Goal: Check status: Check status

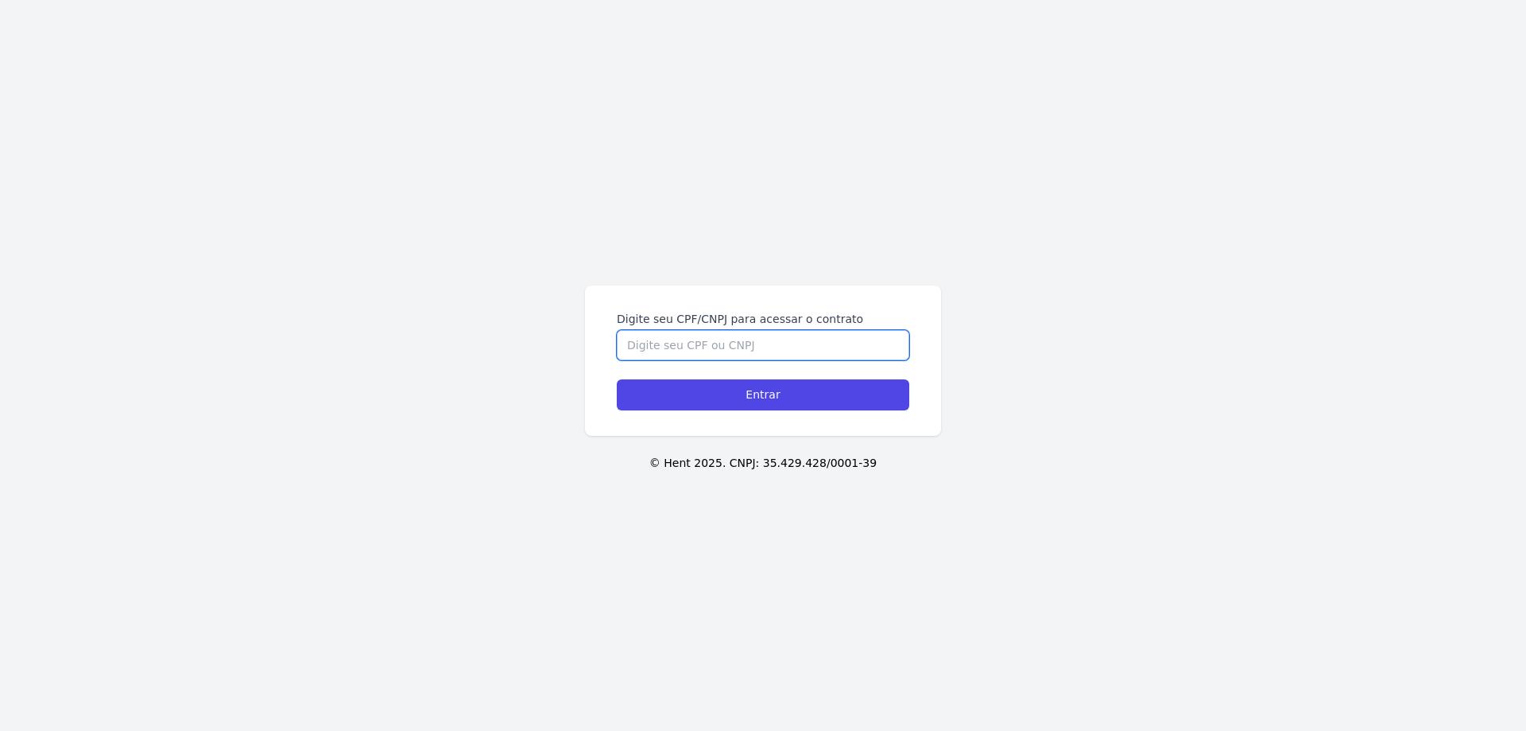
click at [773, 351] on input "Digite seu CPF/CNPJ para acessar o contrato" at bounding box center [763, 345] width 293 height 30
type input "11507828705"
click at [617, 379] on input "Entrar" at bounding box center [763, 394] width 293 height 31
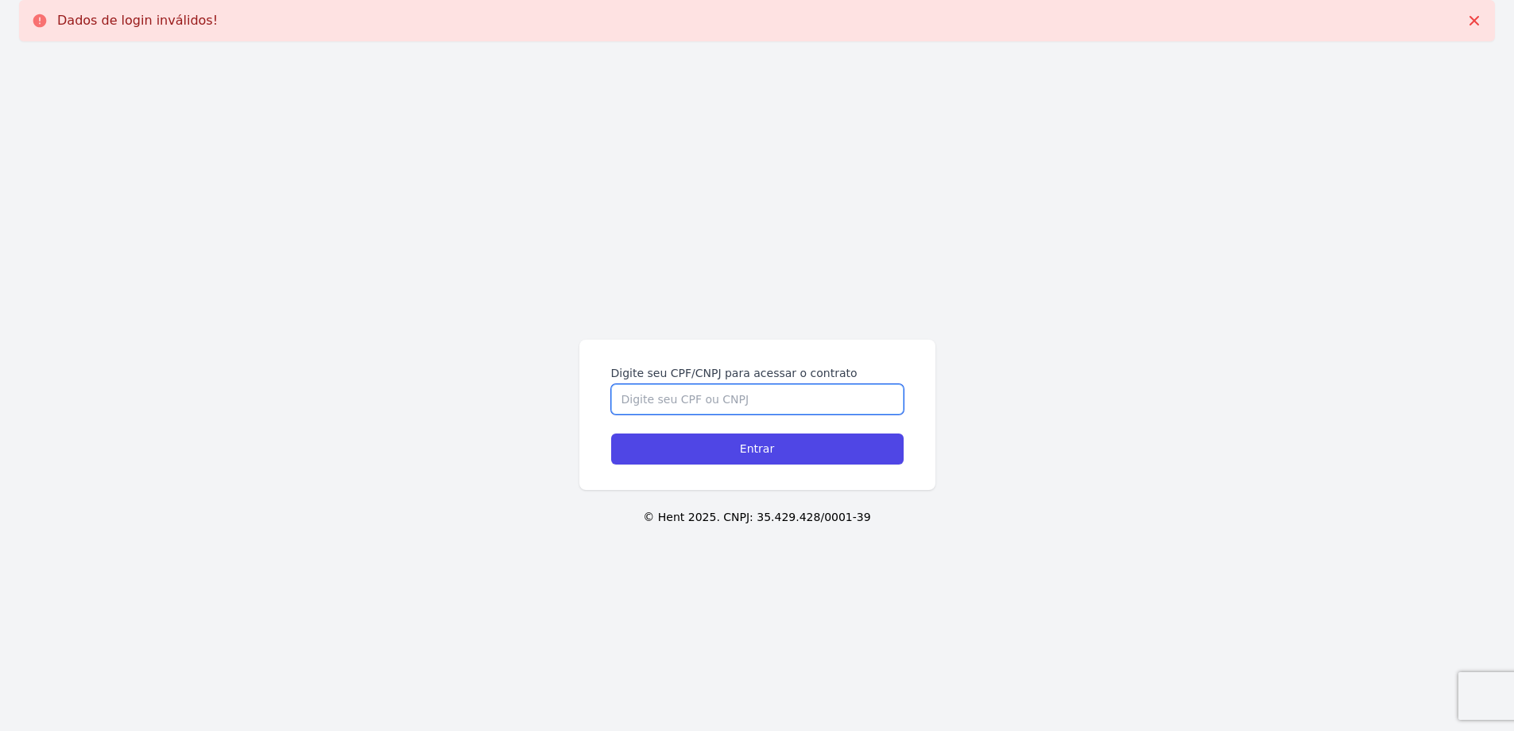
click at [798, 404] on input "Digite seu CPF/CNPJ para acessar o contrato" at bounding box center [757, 399] width 293 height 30
type input "11507828705"
click at [611, 433] on input "Entrar" at bounding box center [757, 448] width 293 height 31
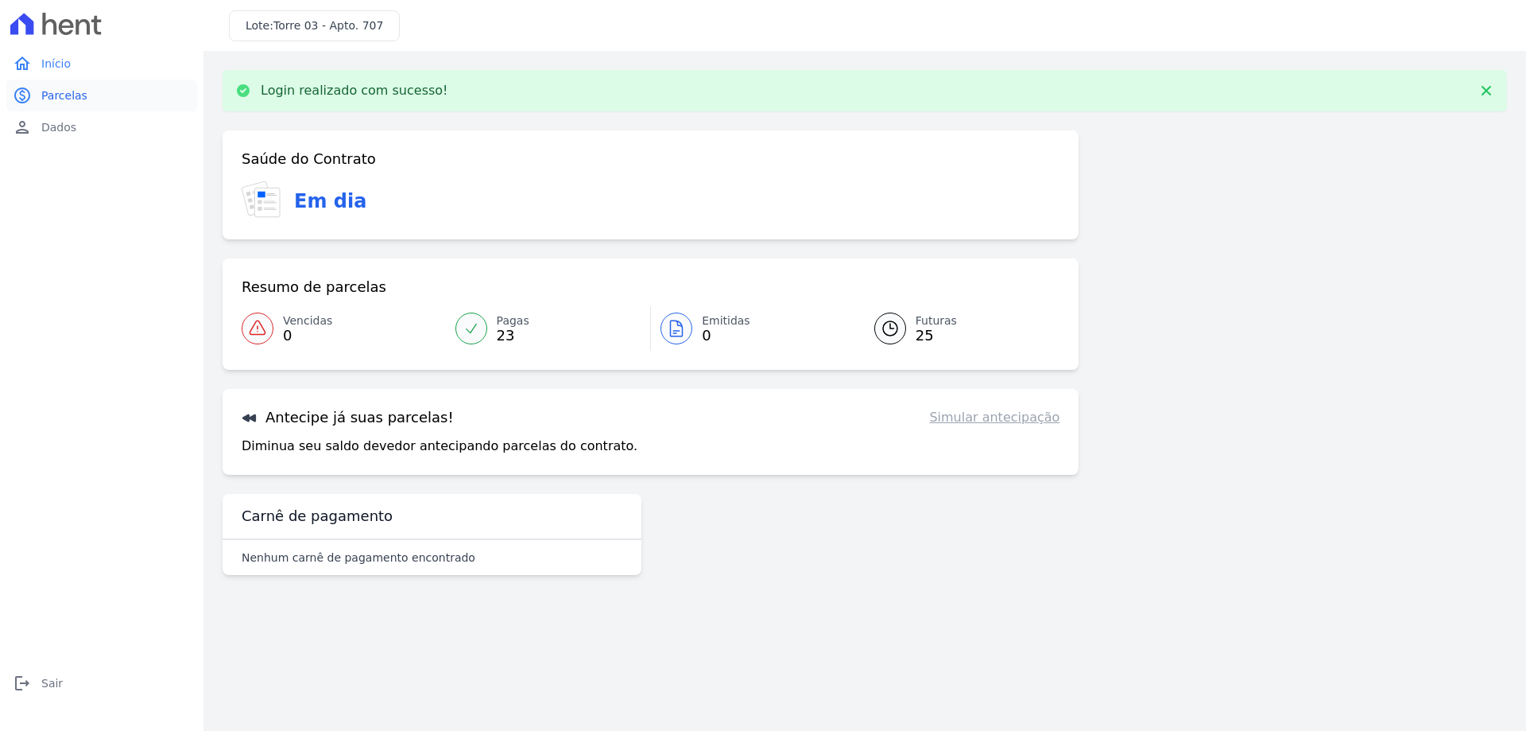
click at [52, 94] on span "Parcelas" at bounding box center [64, 95] width 46 height 16
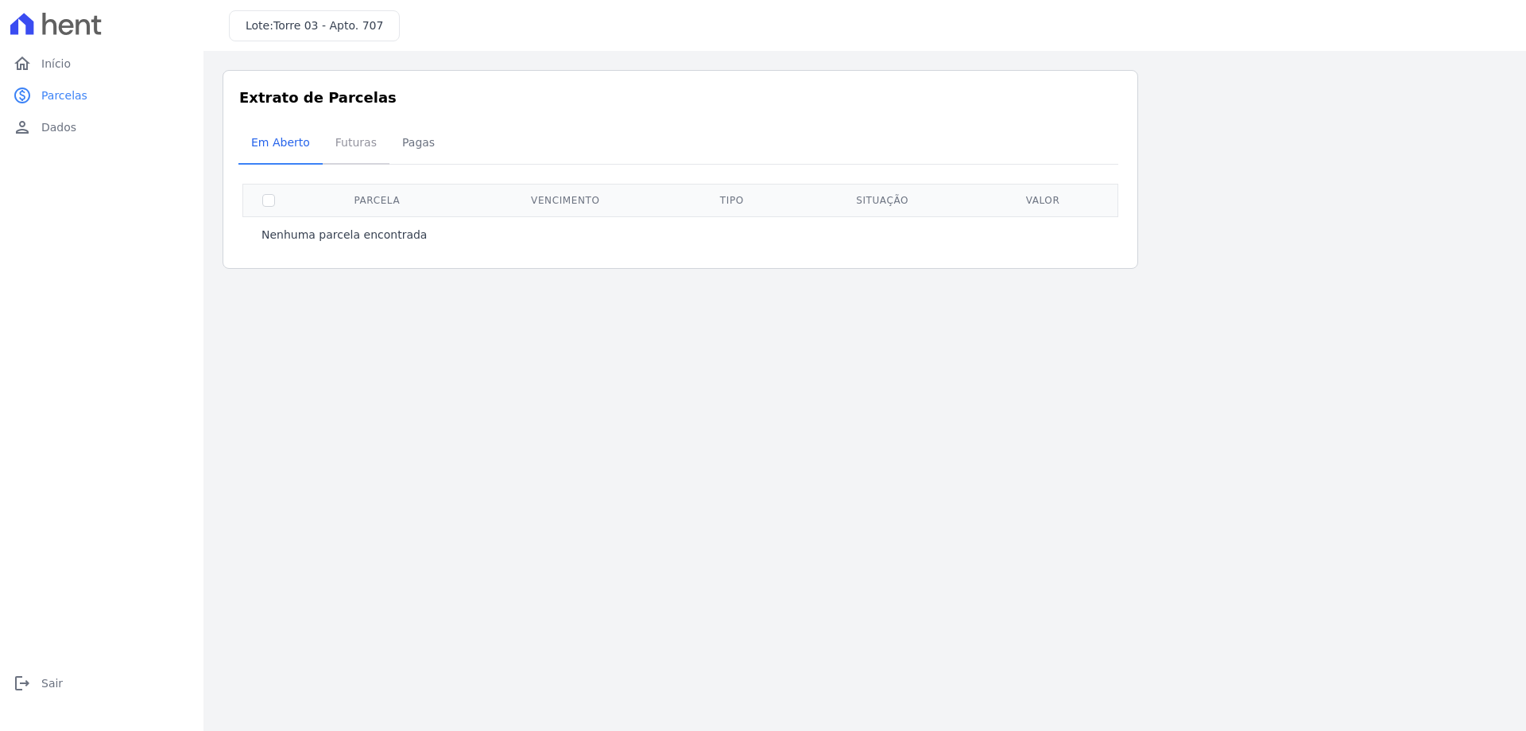
click at [354, 141] on span "Futuras" at bounding box center [356, 142] width 60 height 32
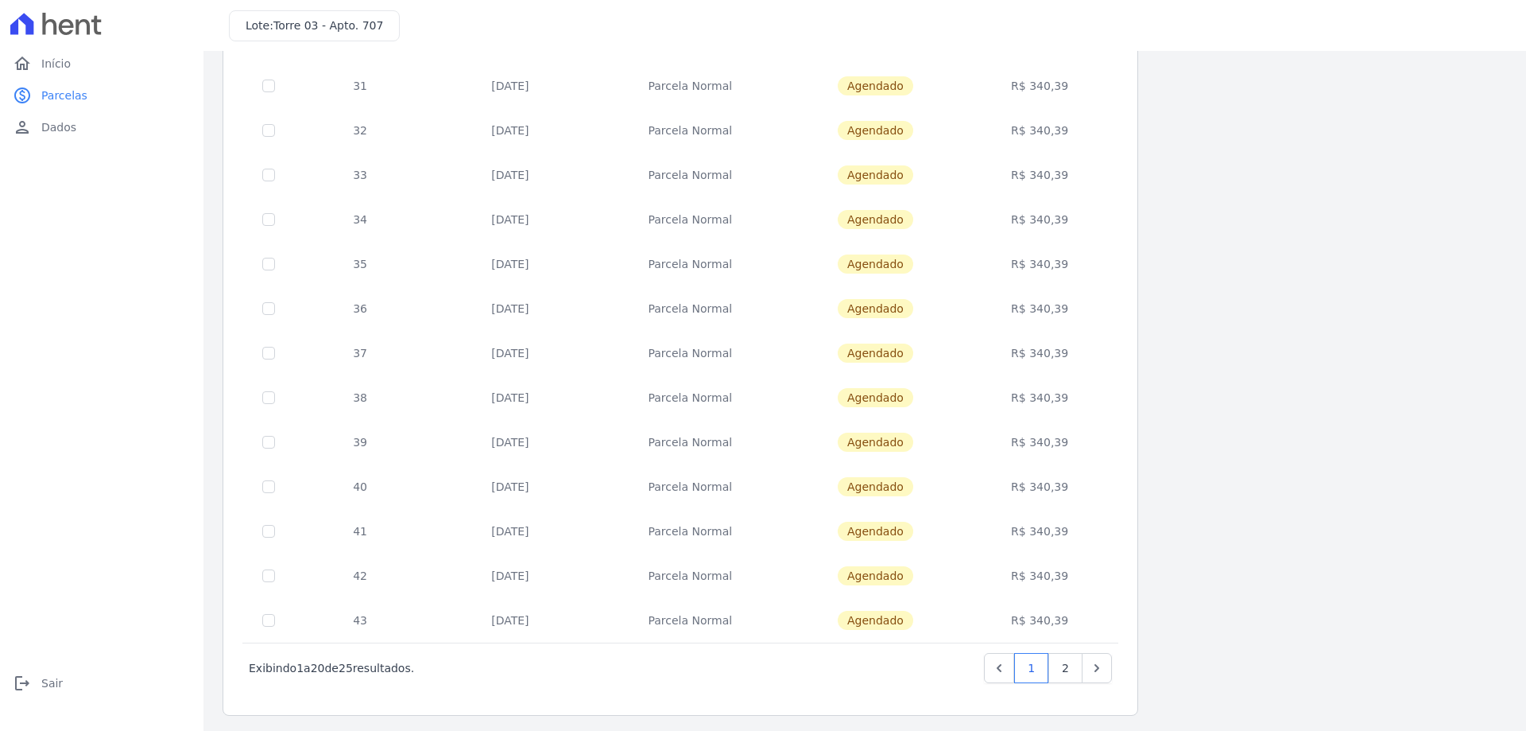
scroll to position [469, 0]
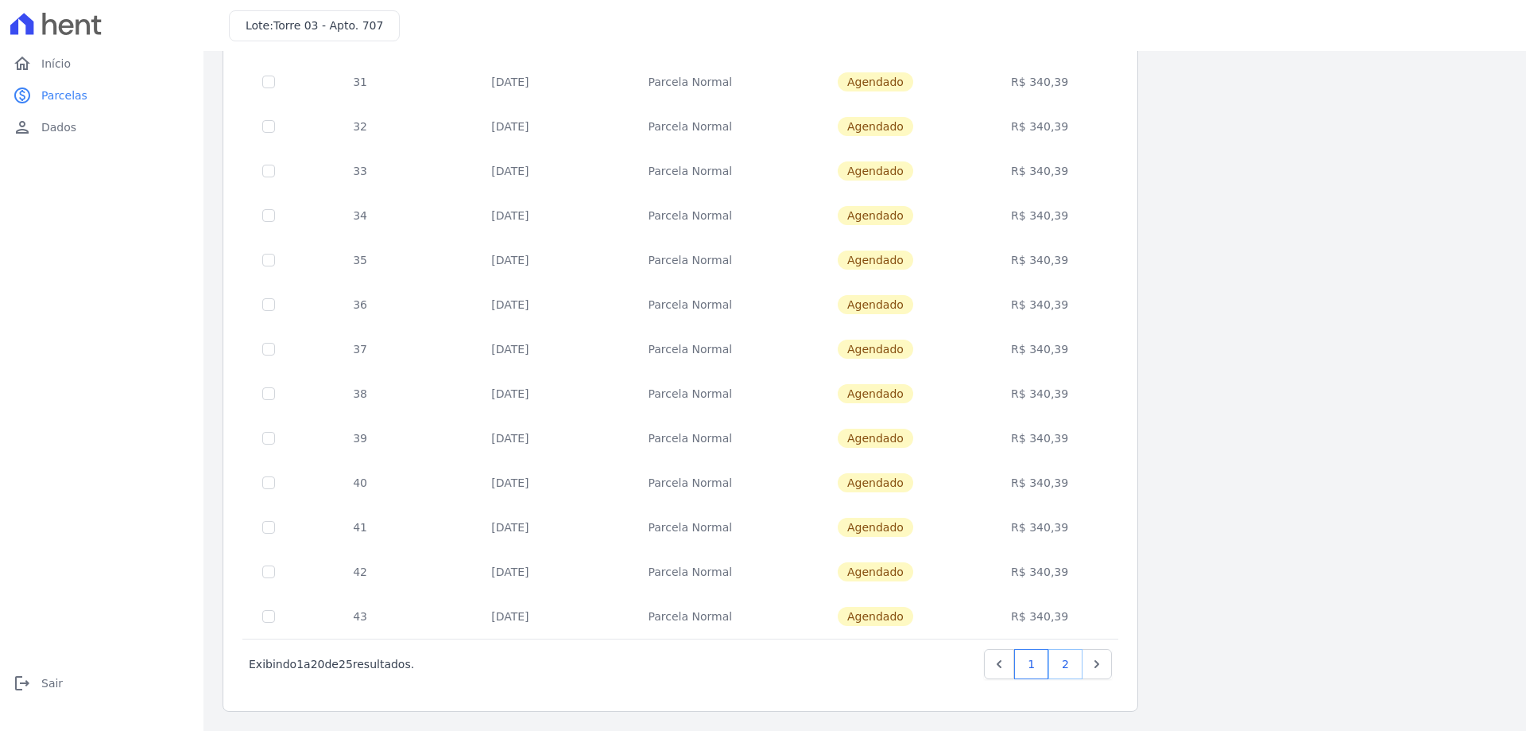
click at [1063, 665] on link "2" at bounding box center [1065, 664] width 34 height 30
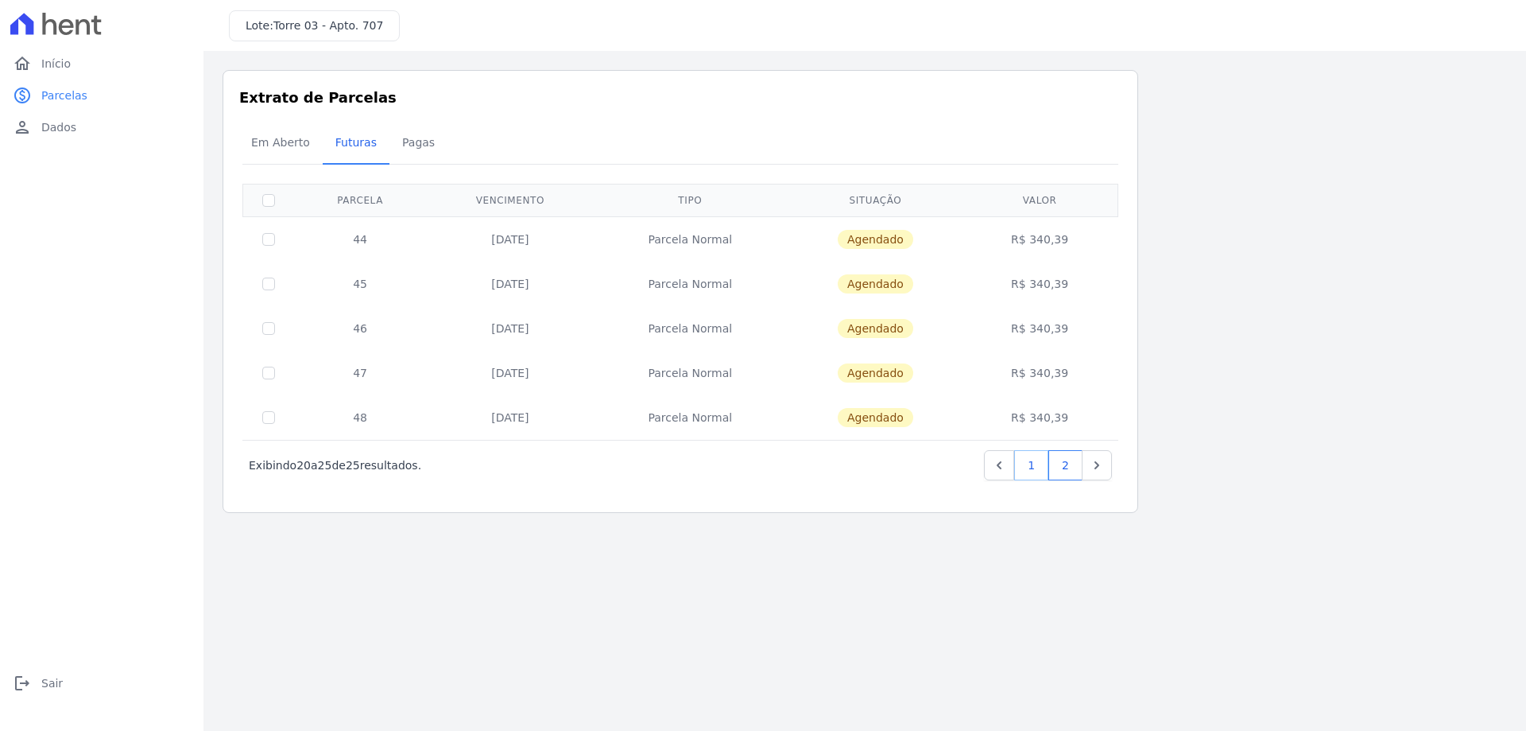
click at [1025, 469] on link "1" at bounding box center [1031, 465] width 34 height 30
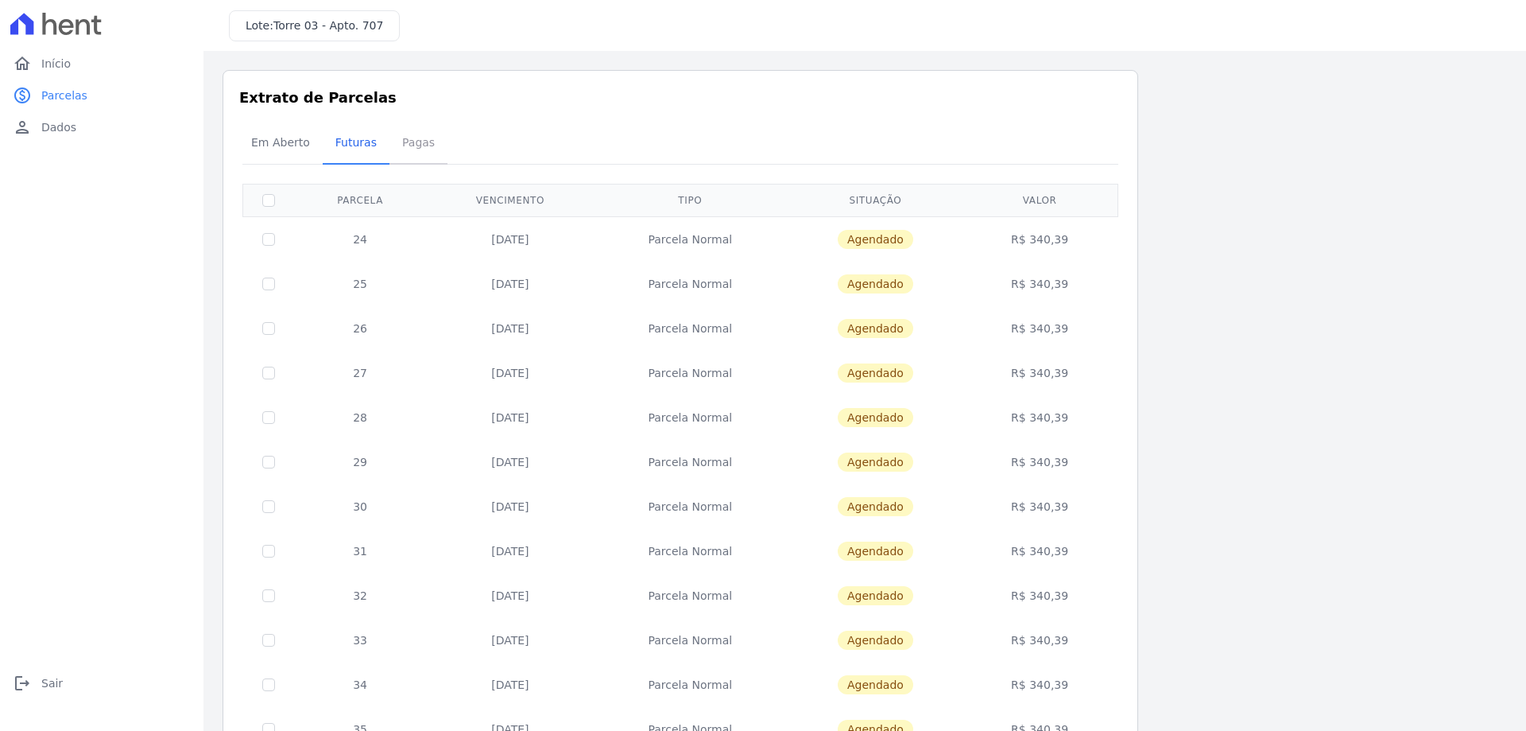
click at [414, 141] on span "Pagas" at bounding box center [419, 142] width 52 height 32
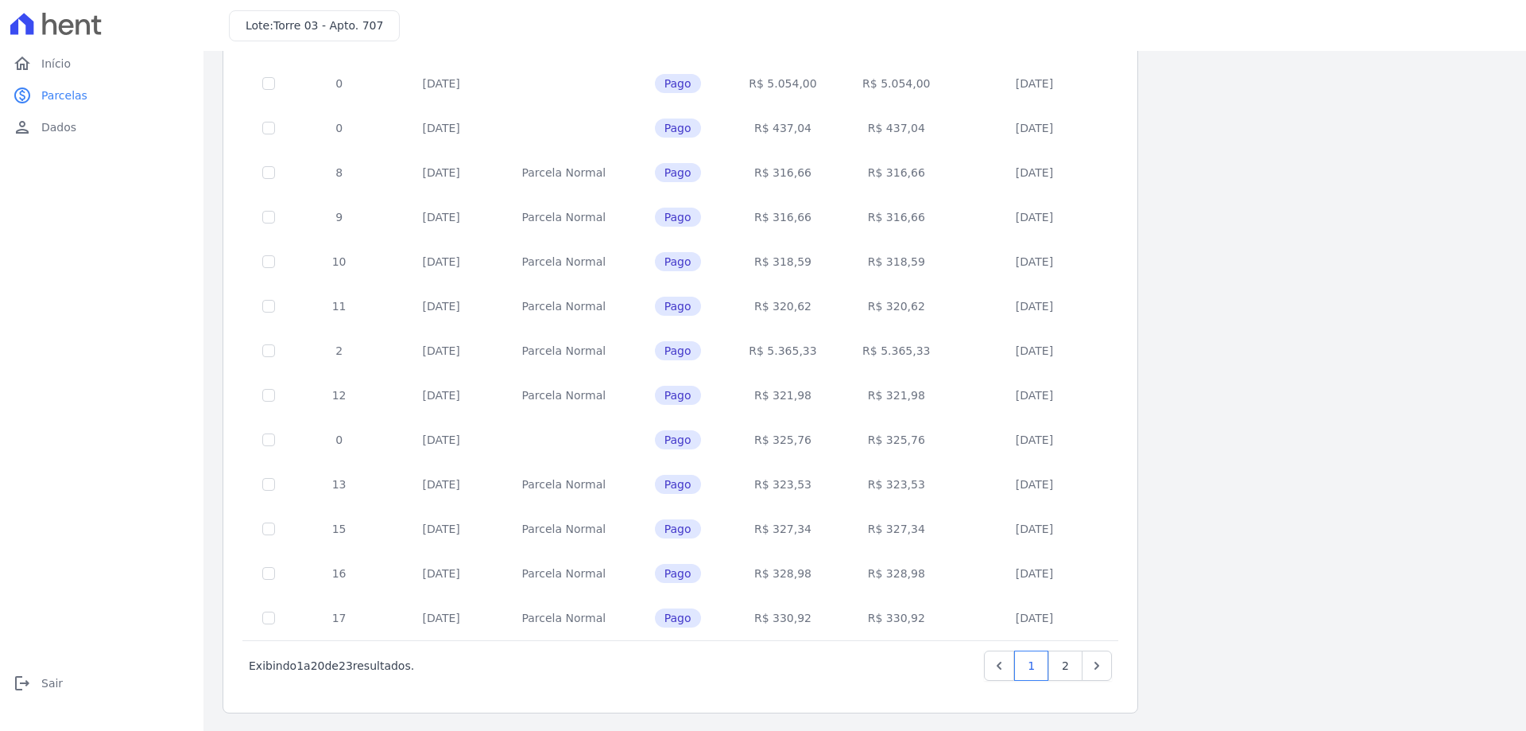
scroll to position [469, 0]
click at [1066, 668] on link "2" at bounding box center [1065, 664] width 34 height 30
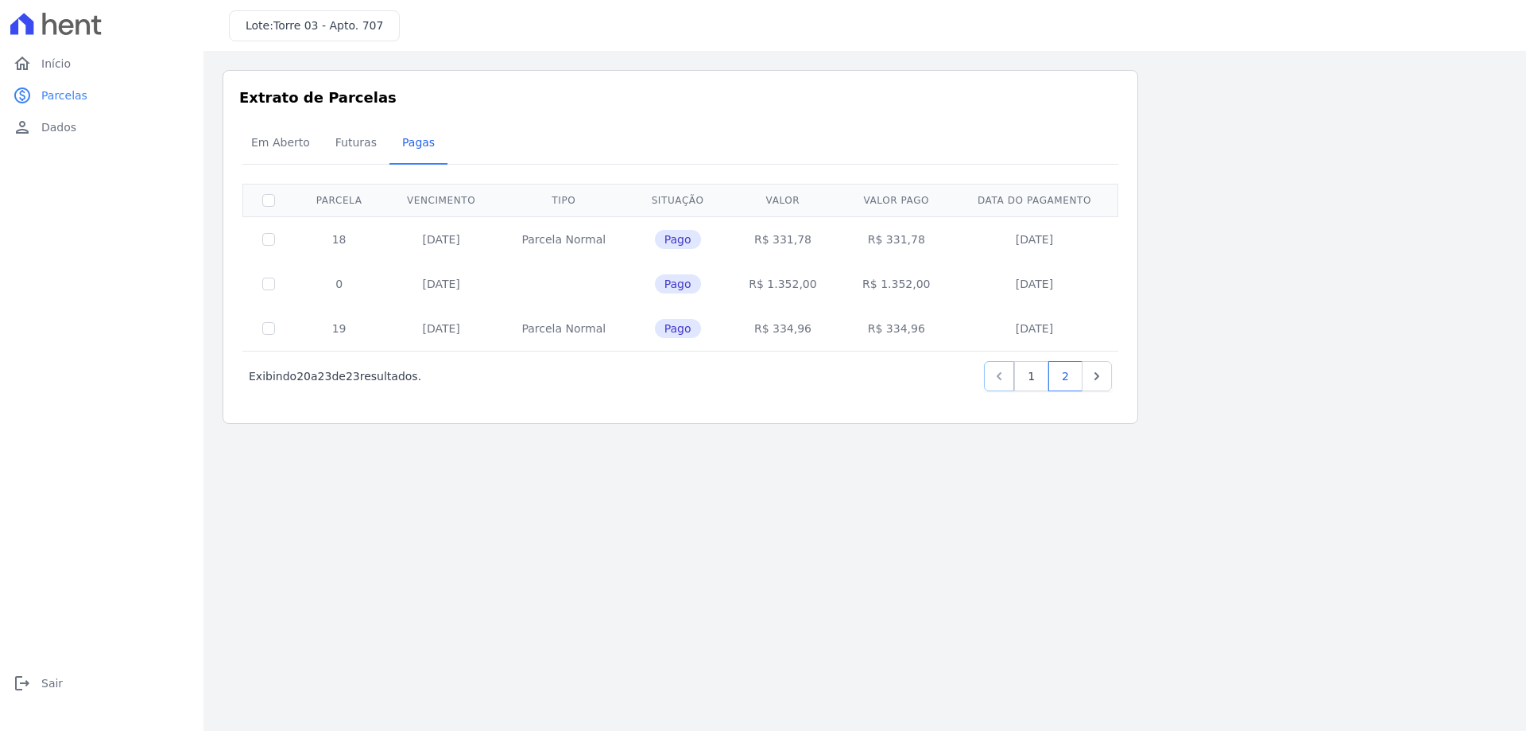
click at [1002, 378] on icon "Previous" at bounding box center [999, 376] width 16 height 16
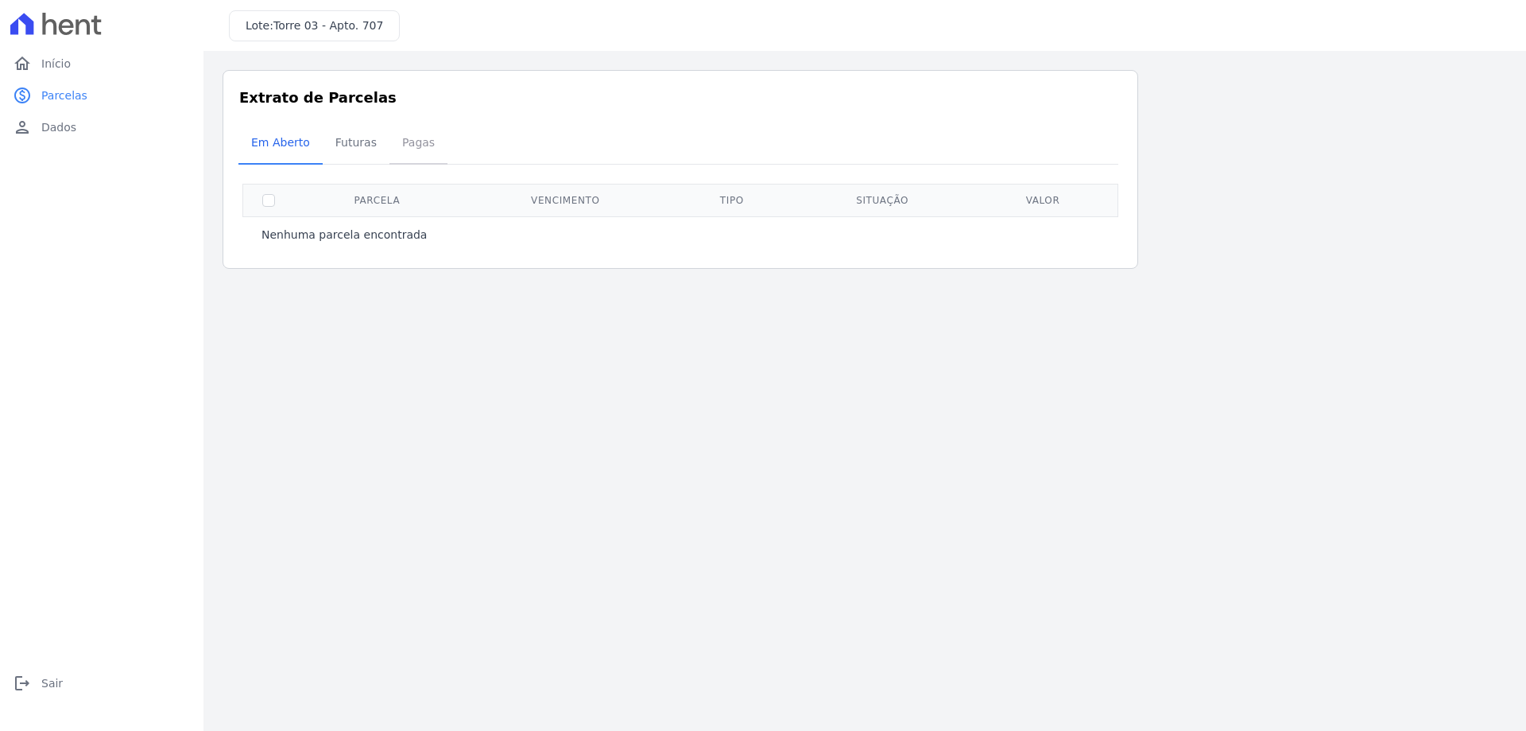
click at [421, 139] on span "Pagas" at bounding box center [419, 142] width 52 height 32
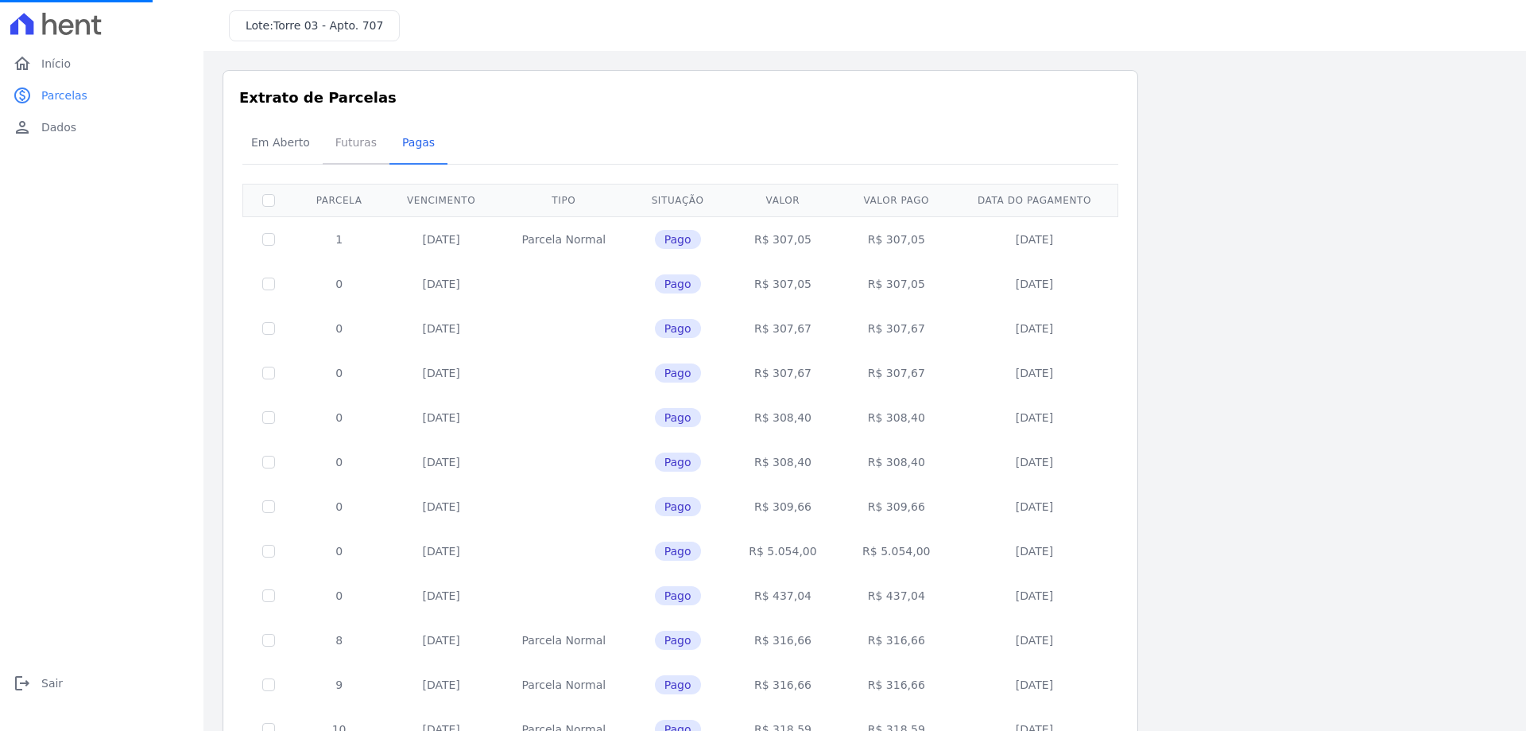
click at [337, 144] on span "Futuras" at bounding box center [356, 142] width 60 height 32
